Goal: Task Accomplishment & Management: Complete application form

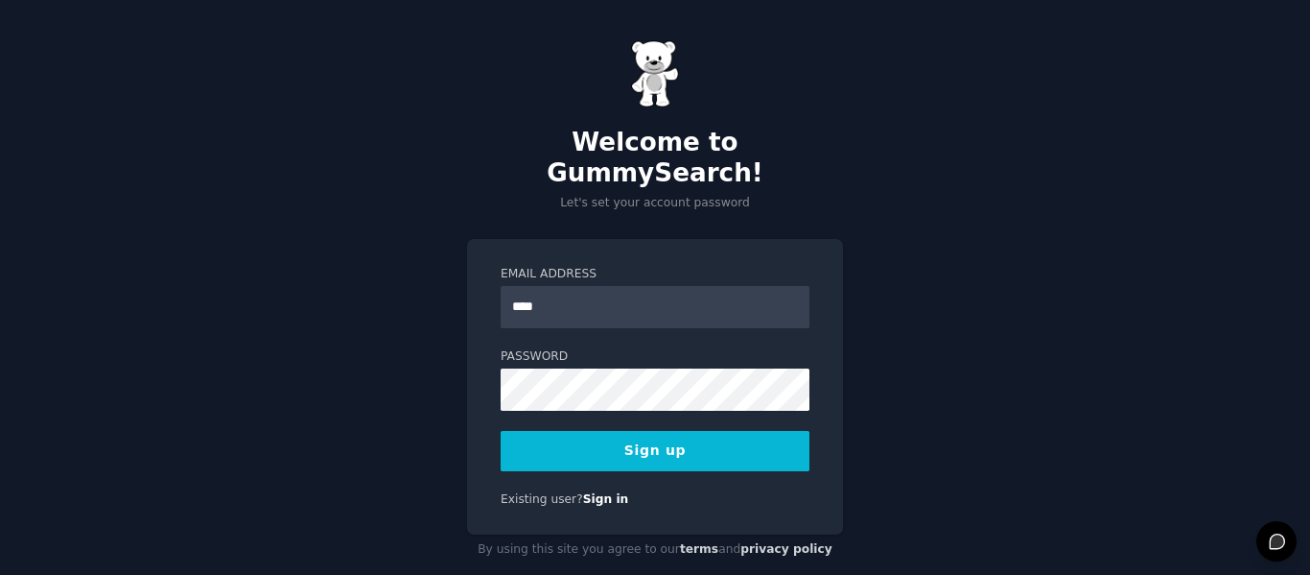
type input "**********"
click at [686, 431] on button "Sign up" at bounding box center [655, 451] width 309 height 40
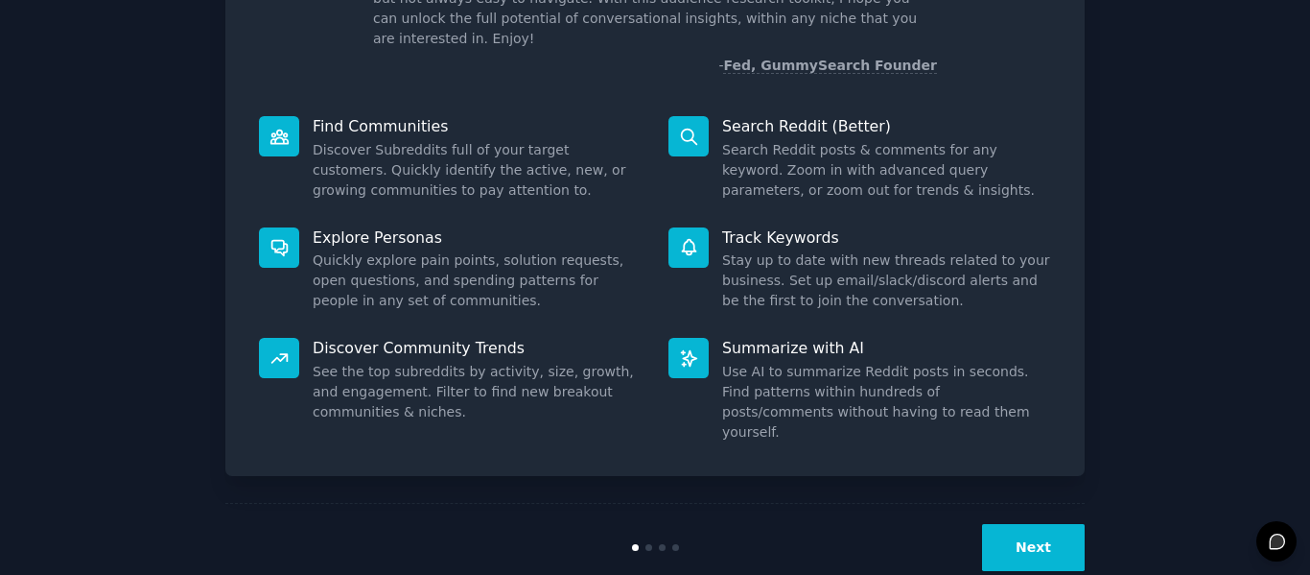
scroll to position [177, 0]
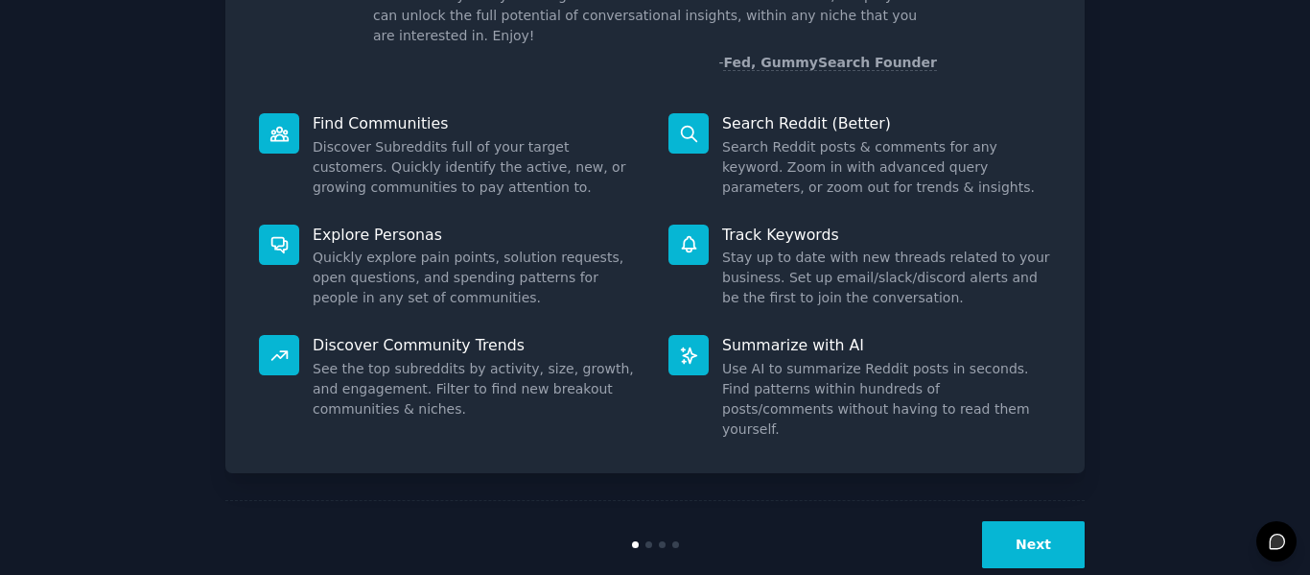
click at [1035, 521] on button "Next" at bounding box center [1033, 544] width 103 height 47
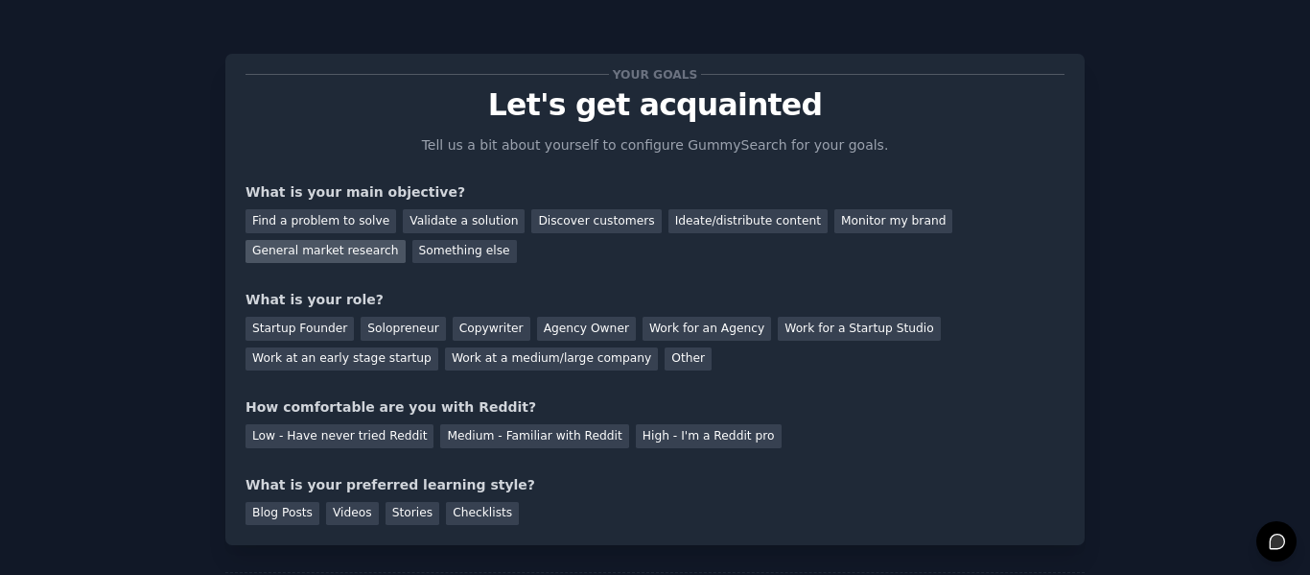
click at [406, 240] on div "General market research" at bounding box center [326, 252] width 160 height 24
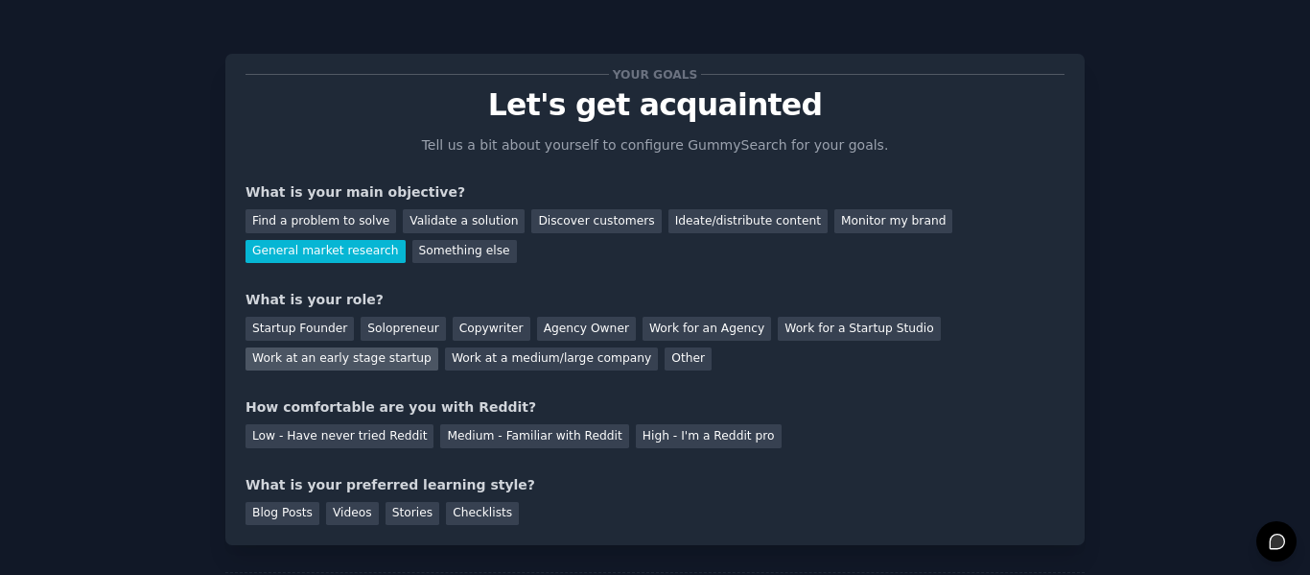
click at [438, 347] on div "Work at an early stage startup" at bounding box center [342, 359] width 193 height 24
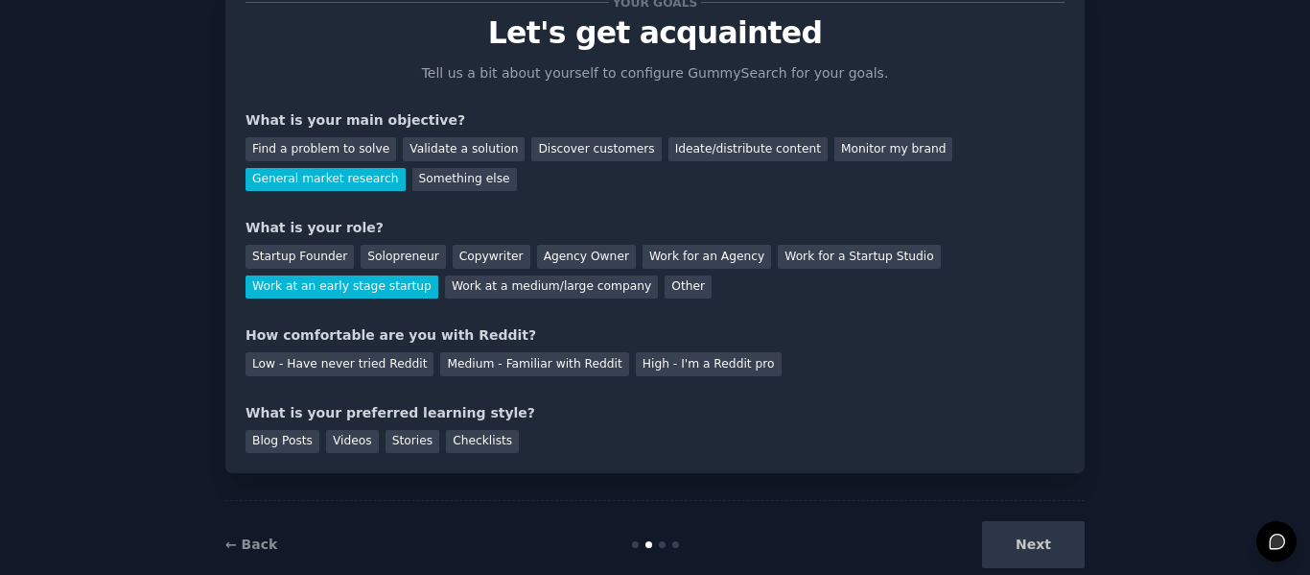
scroll to position [74, 0]
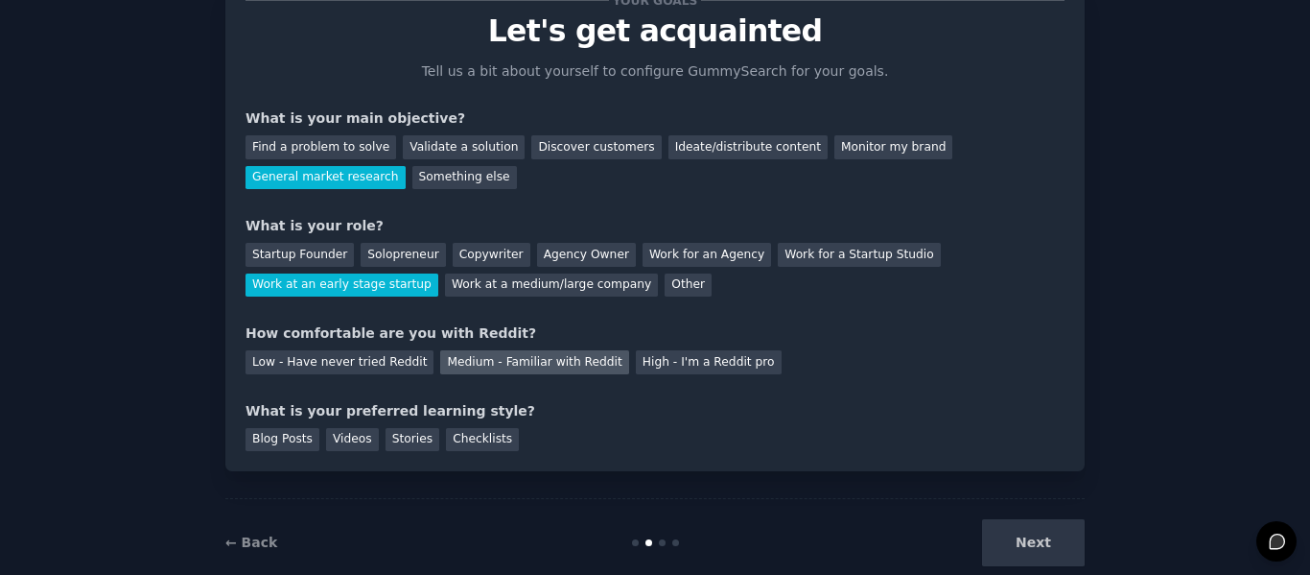
click at [555, 355] on div "Medium - Familiar with Reddit" at bounding box center [534, 362] width 188 height 24
click at [273, 440] on div "Blog Posts" at bounding box center [283, 440] width 74 height 24
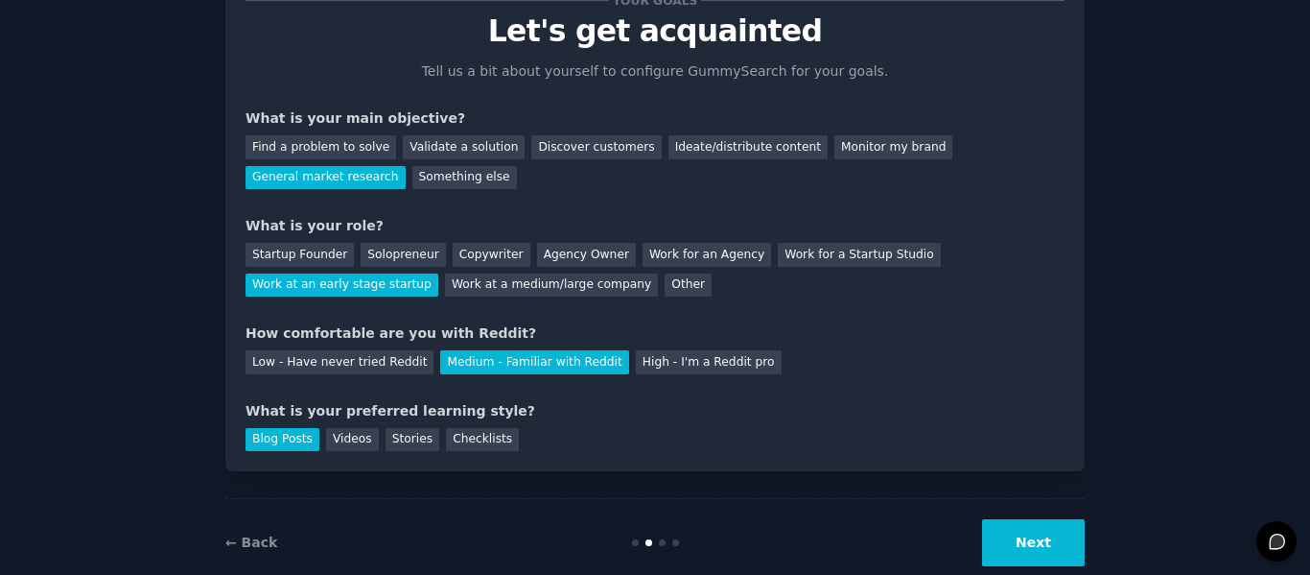
click at [1025, 543] on button "Next" at bounding box center [1033, 542] width 103 height 47
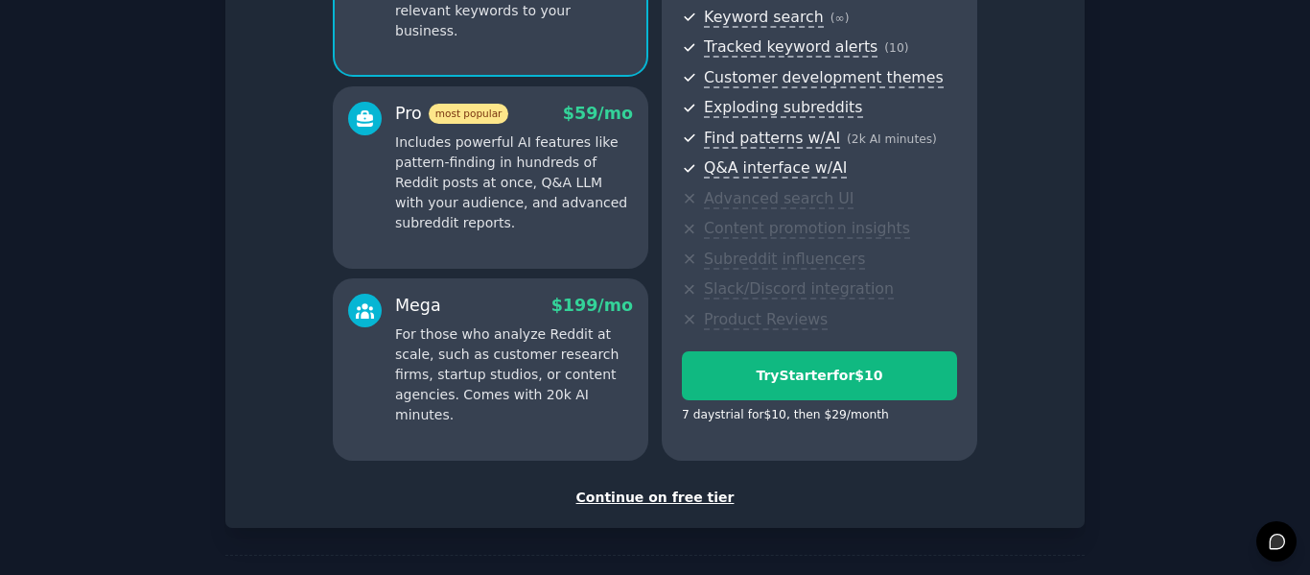
scroll to position [278, 0]
click at [651, 495] on div "Continue on free tier" at bounding box center [655, 496] width 819 height 20
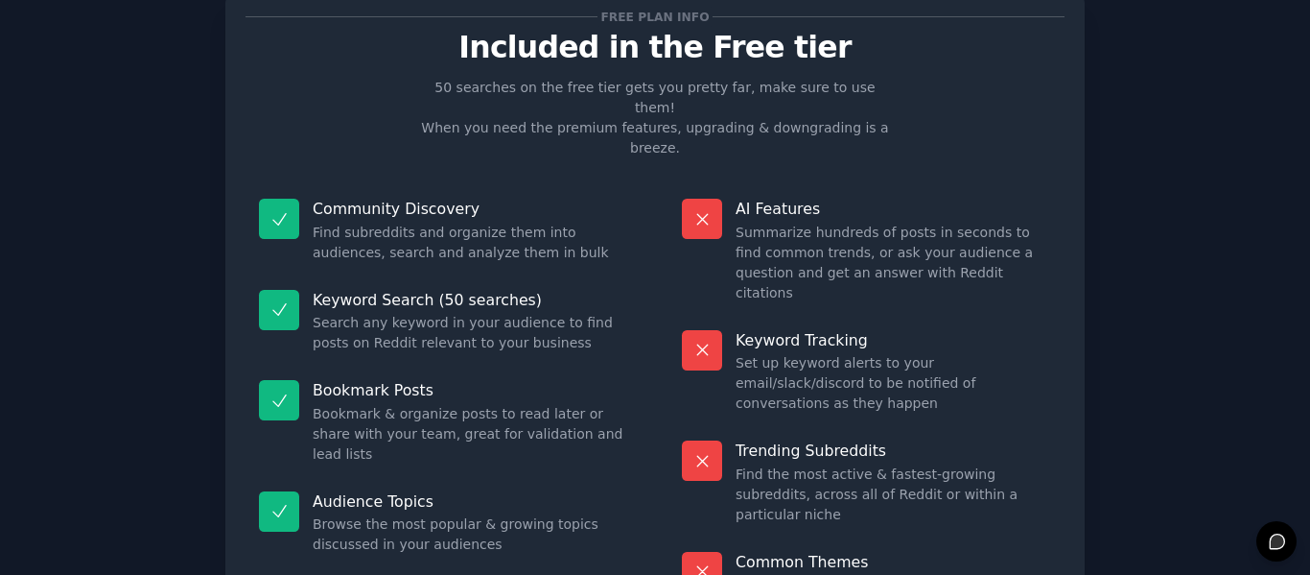
scroll to position [173, 0]
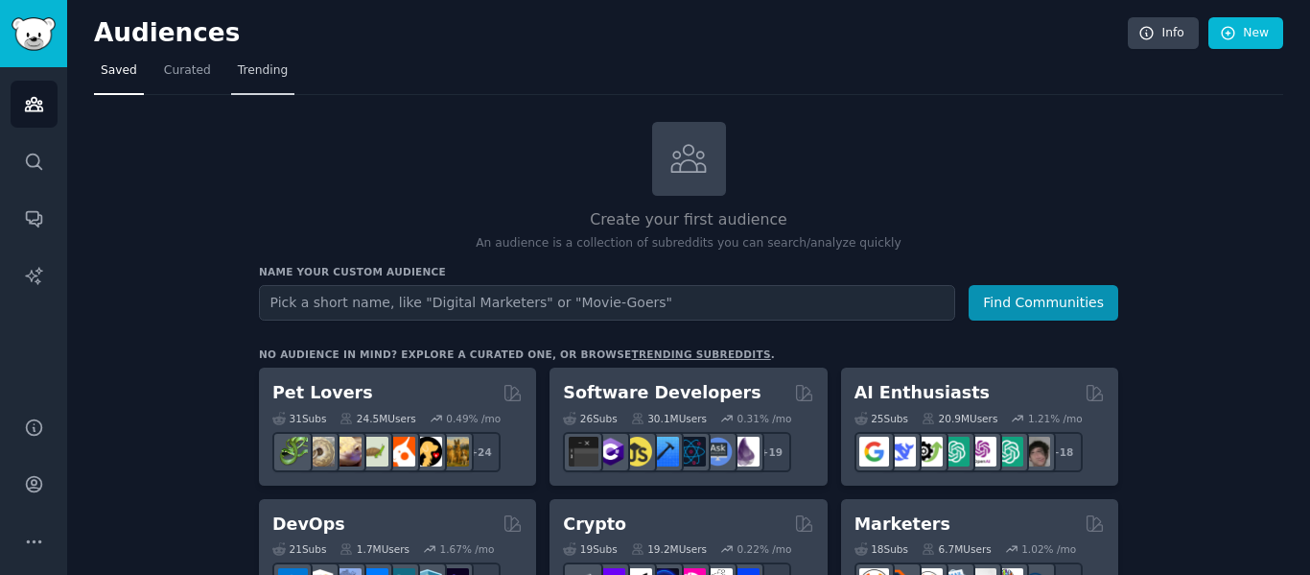
click at [243, 66] on span "Trending" at bounding box center [263, 70] width 50 height 17
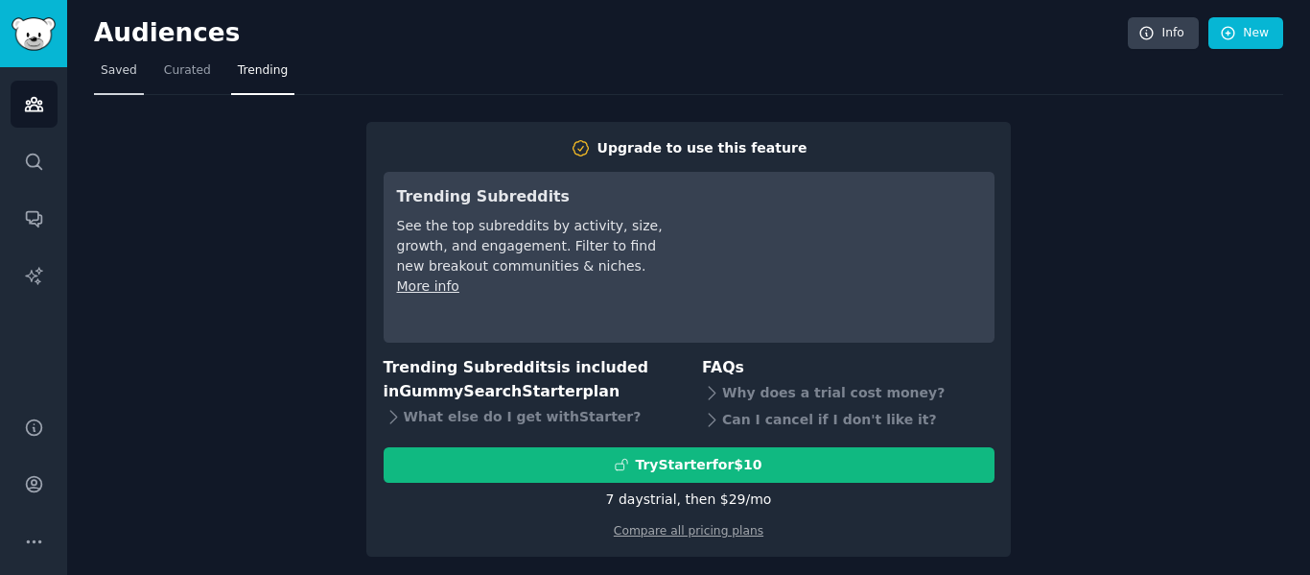
click at [131, 78] on span "Saved" at bounding box center [119, 70] width 36 height 17
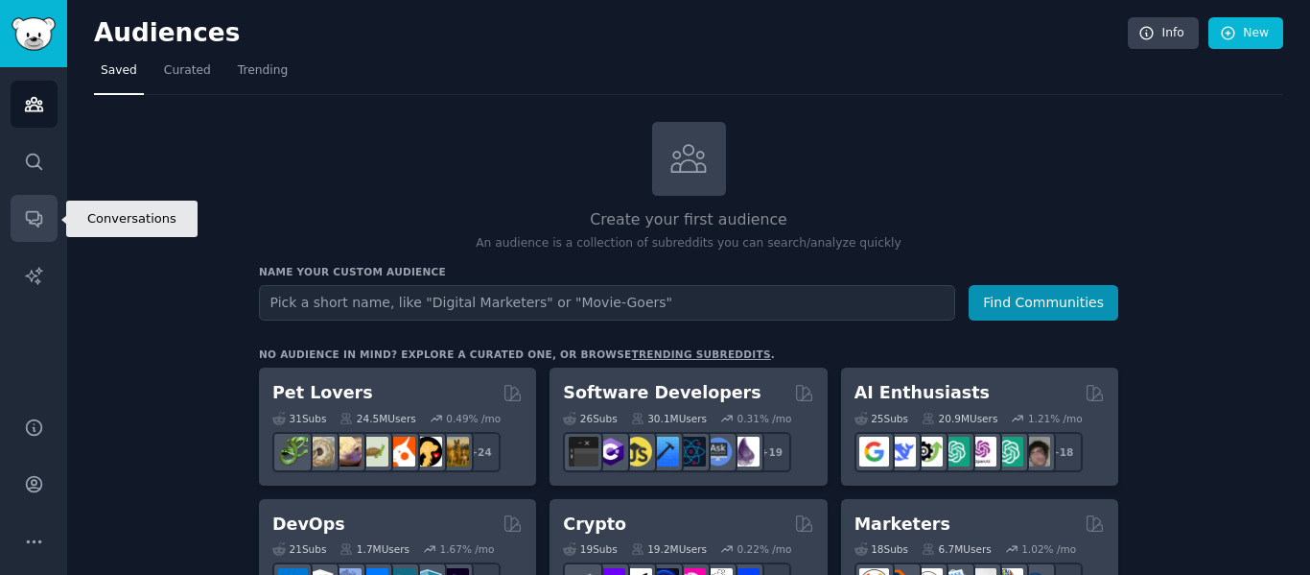
click at [32, 213] on icon "Sidebar" at bounding box center [34, 218] width 20 height 20
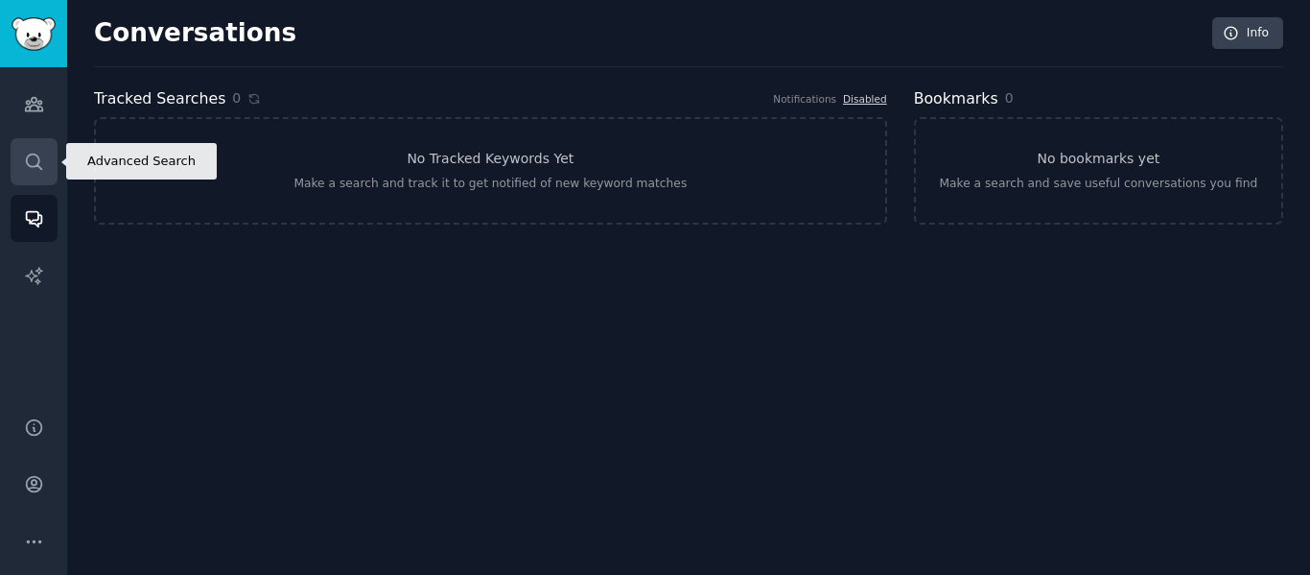
click at [28, 159] on icon "Sidebar" at bounding box center [34, 162] width 20 height 20
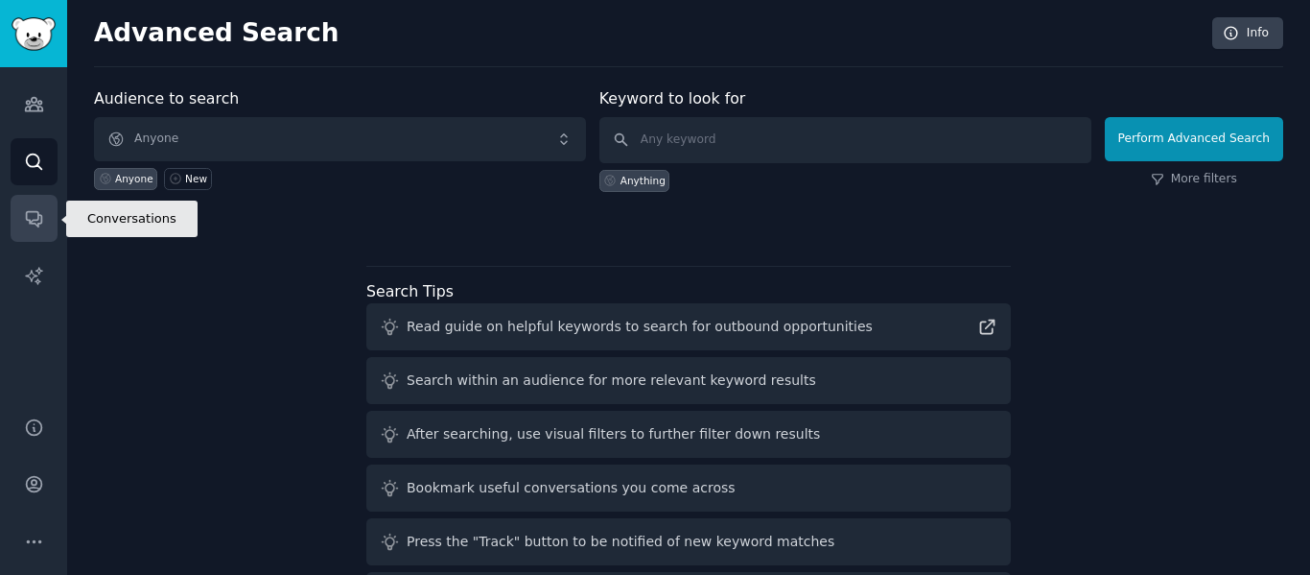
click at [33, 210] on icon "Sidebar" at bounding box center [34, 218] width 20 height 20
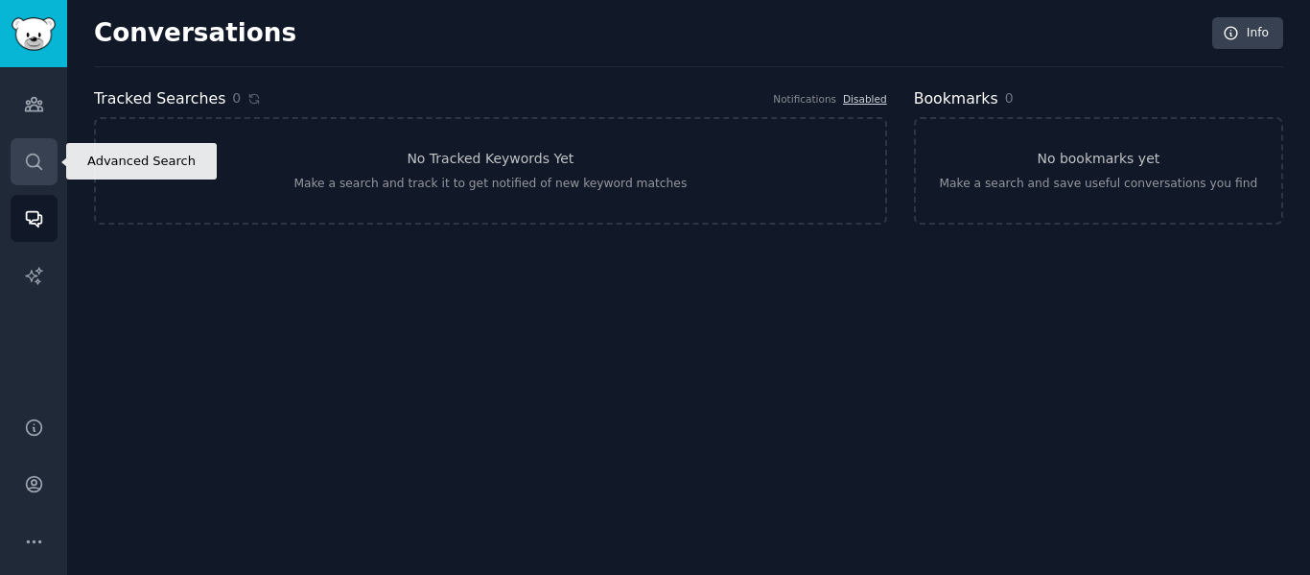
click at [22, 147] on link "Search" at bounding box center [34, 161] width 47 height 47
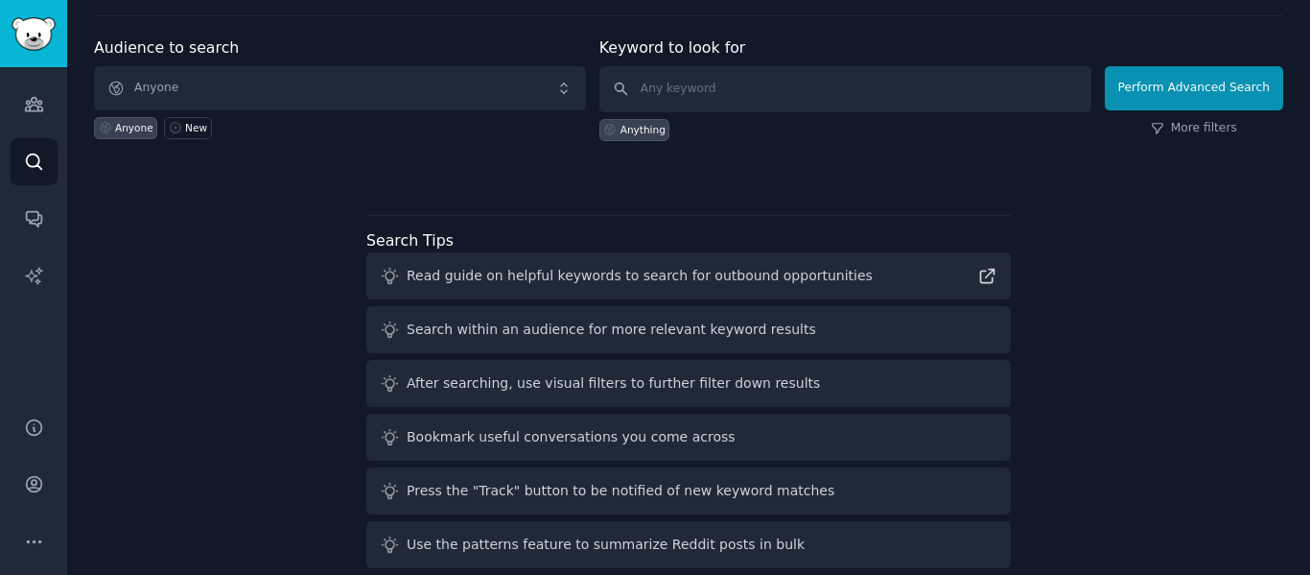
scroll to position [78, 0]
